Goal: Information Seeking & Learning: Learn about a topic

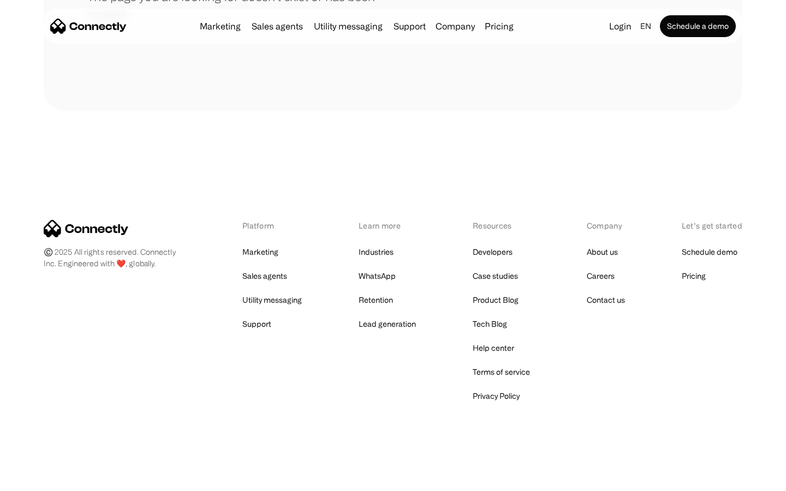
scroll to position [199, 0]
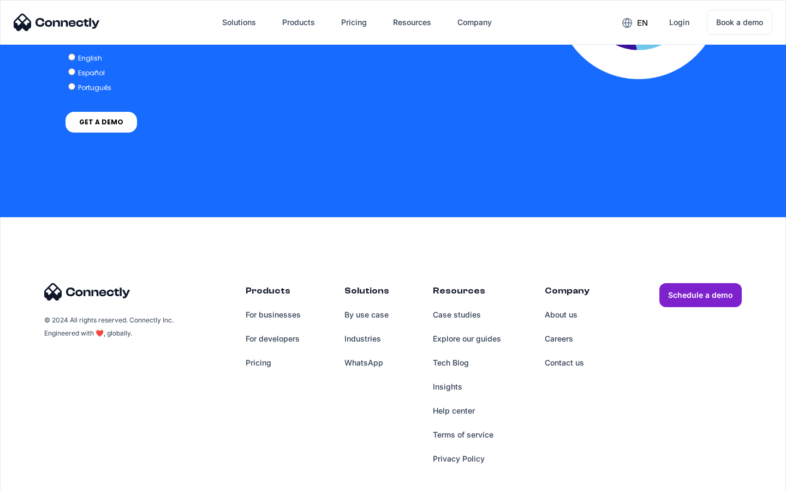
scroll to position [2229, 0]
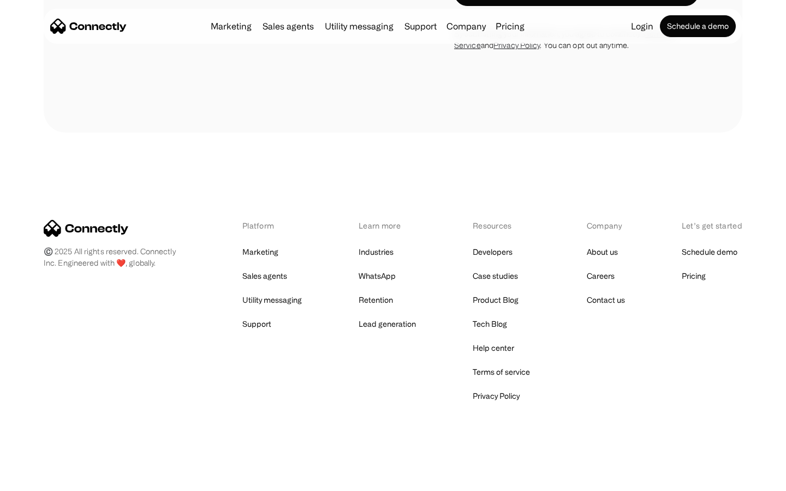
scroll to position [1845, 0]
